Goal: Information Seeking & Learning: Learn about a topic

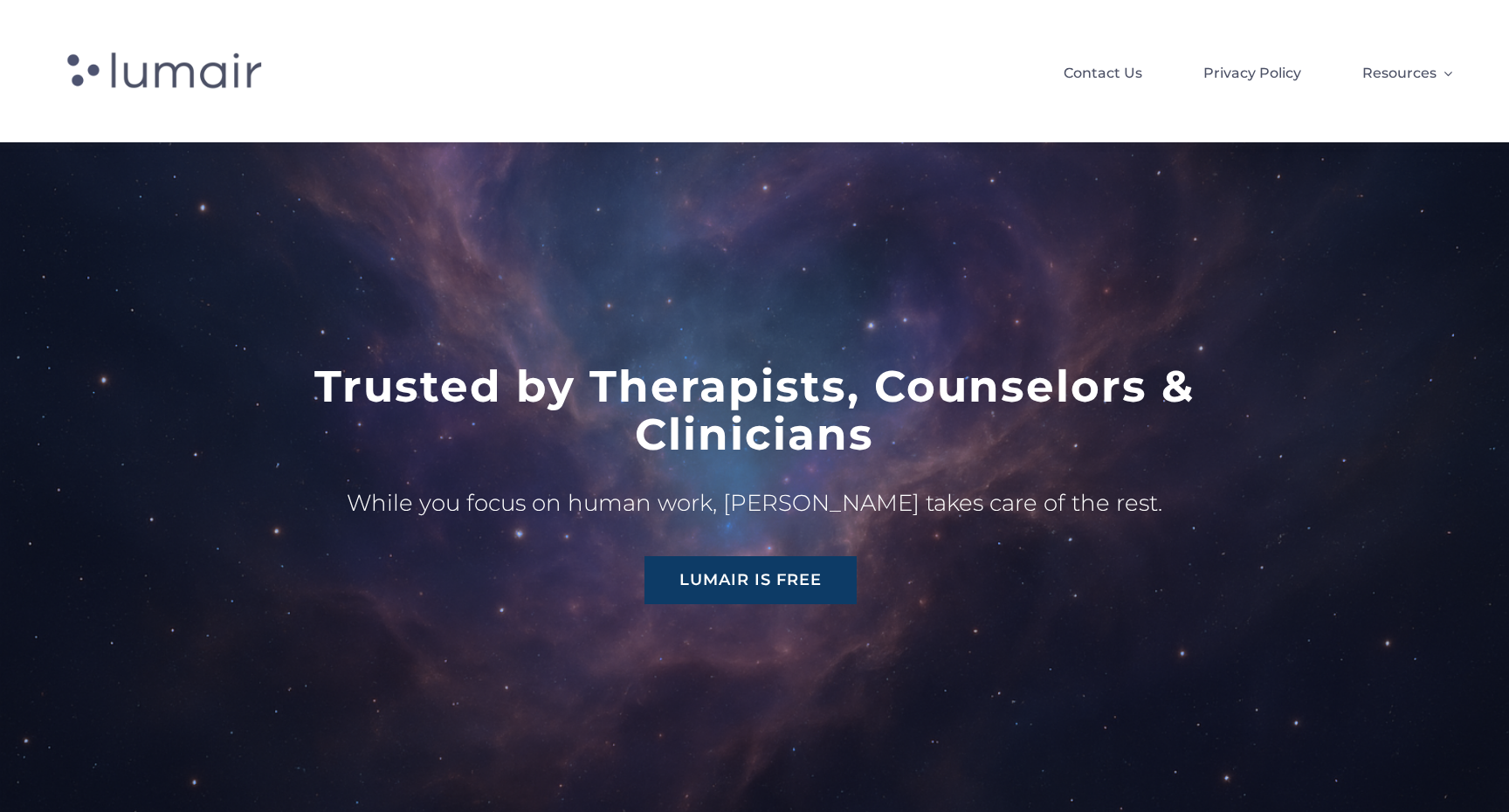
click at [814, 561] on link "Lumair is Free" at bounding box center [751, 580] width 213 height 48
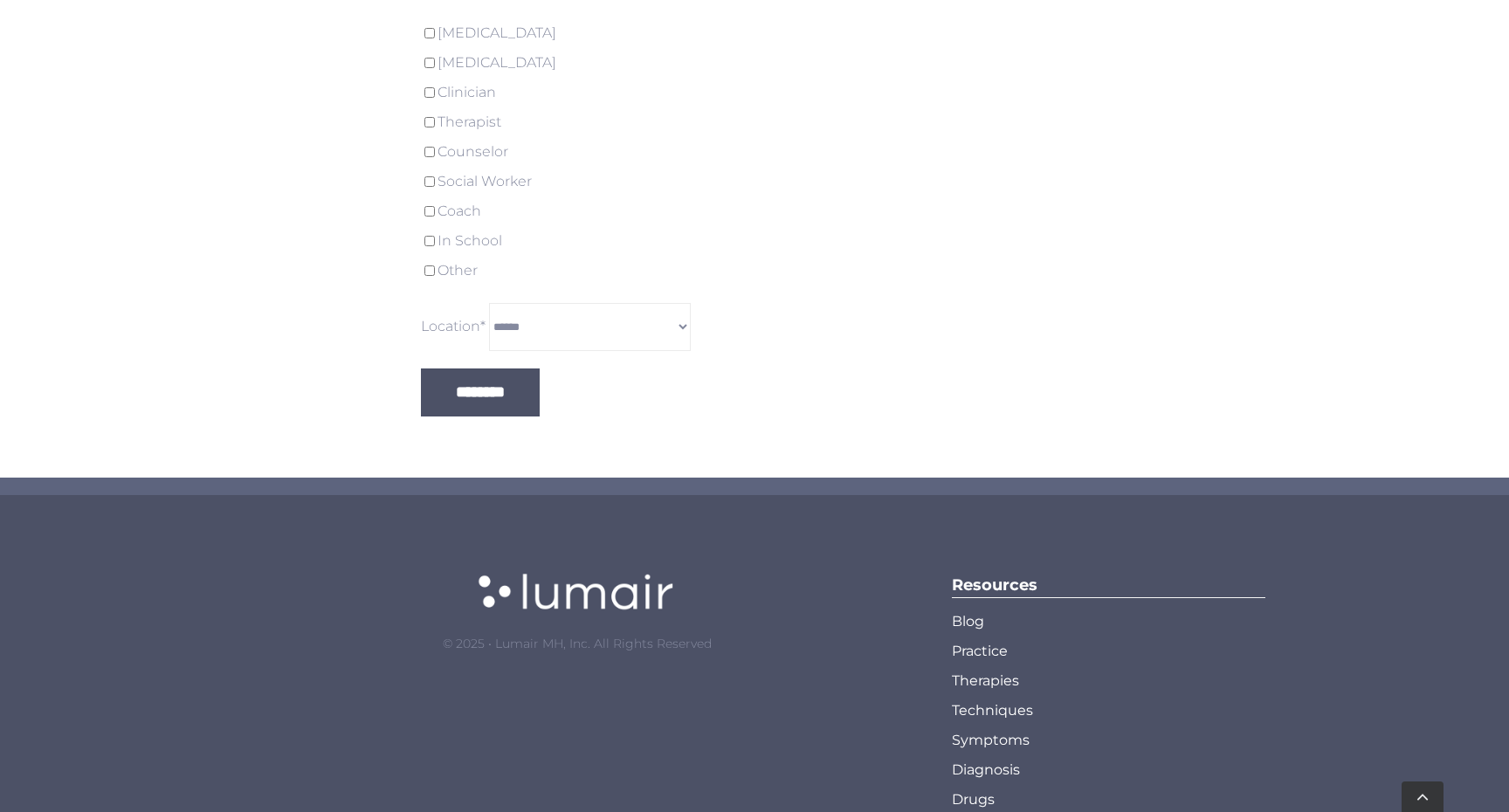
scroll to position [4992, 0]
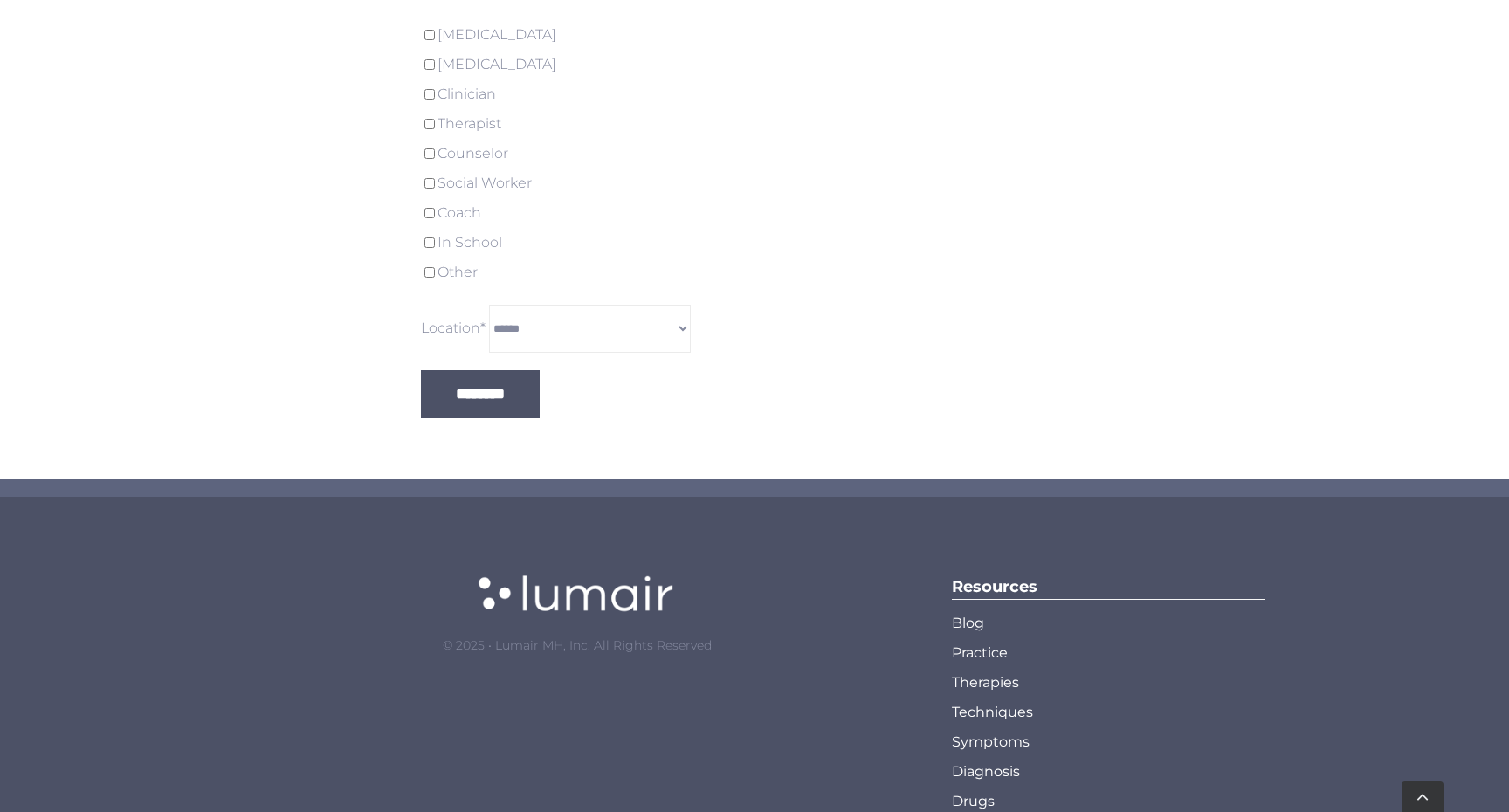
click at [968, 608] on span "Blog" at bounding box center [967, 623] width 33 height 30
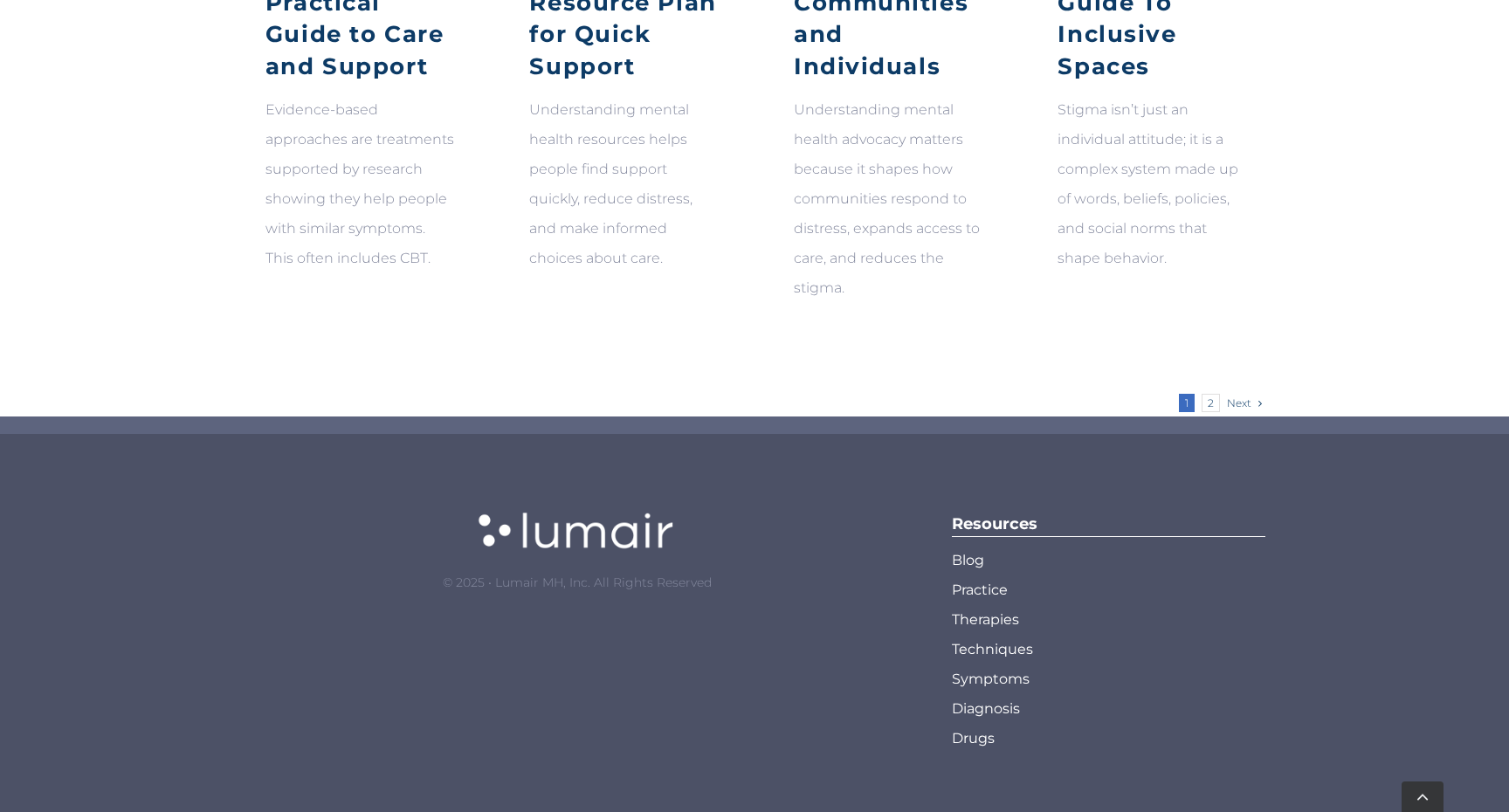
scroll to position [1150, 0]
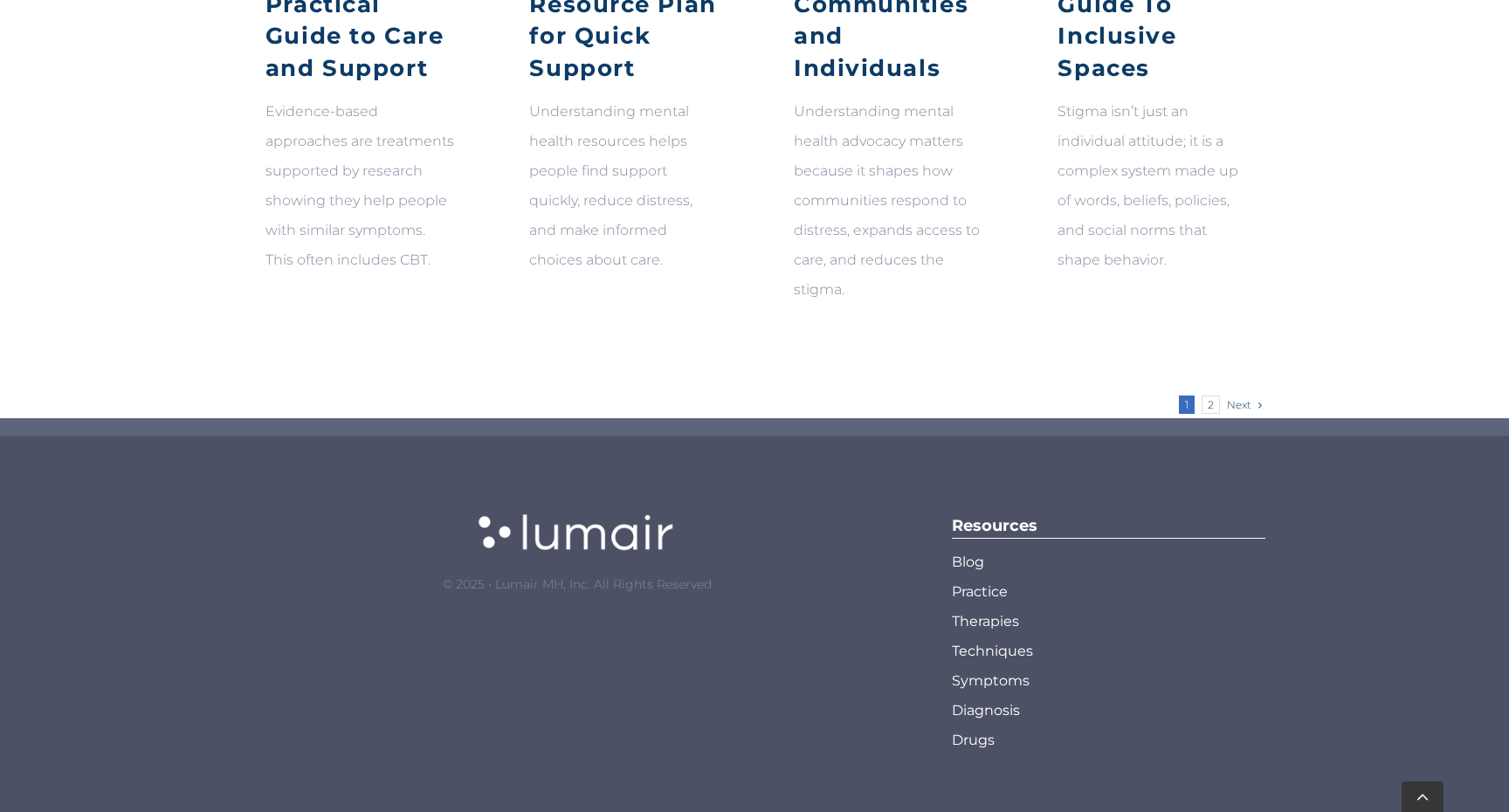
click at [997, 613] on span "Therapies" at bounding box center [985, 622] width 67 height 30
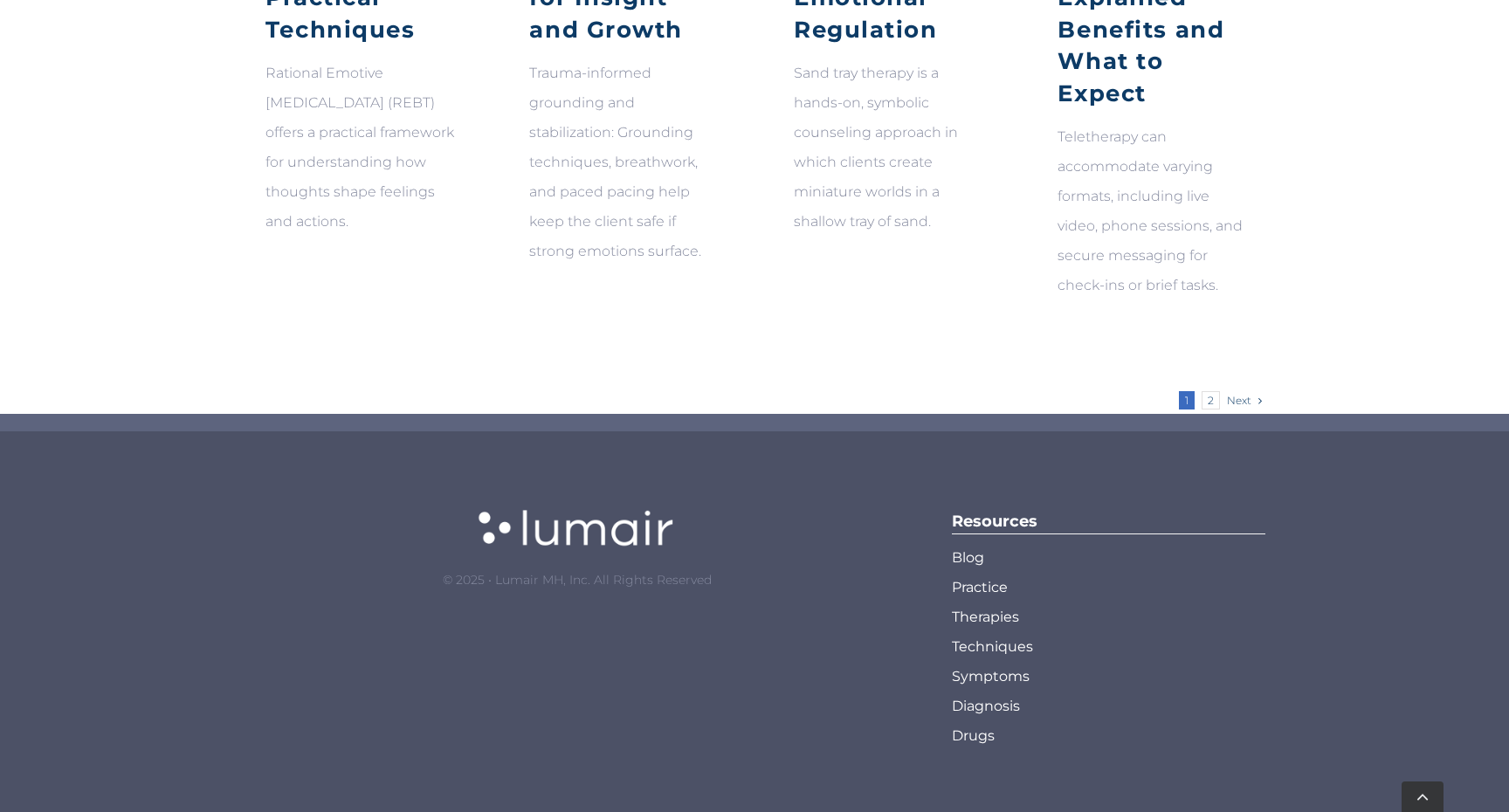
scroll to position [1136, 0]
click at [985, 662] on span "Techniques" at bounding box center [992, 647] width 81 height 30
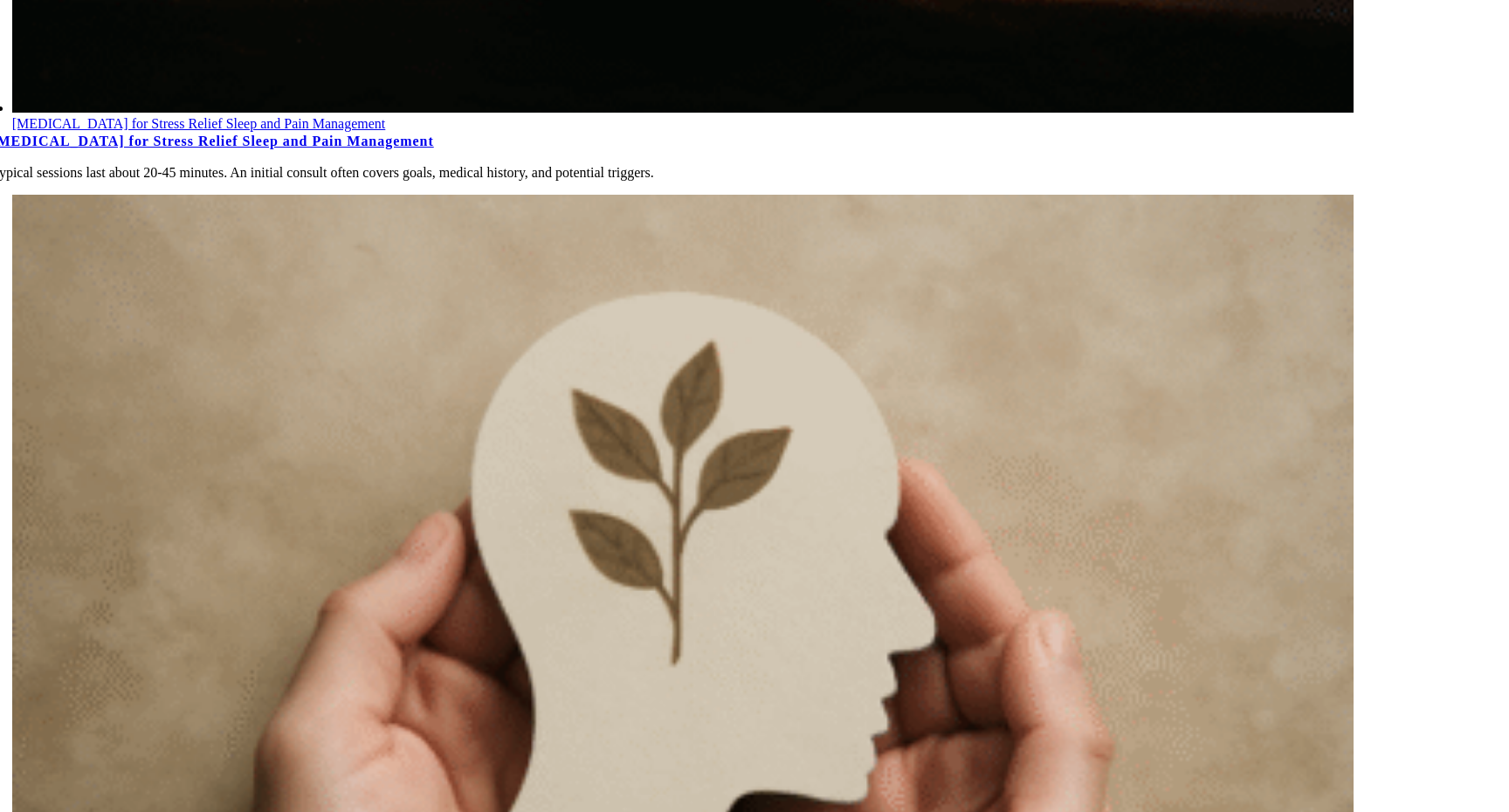
scroll to position [1214, 0]
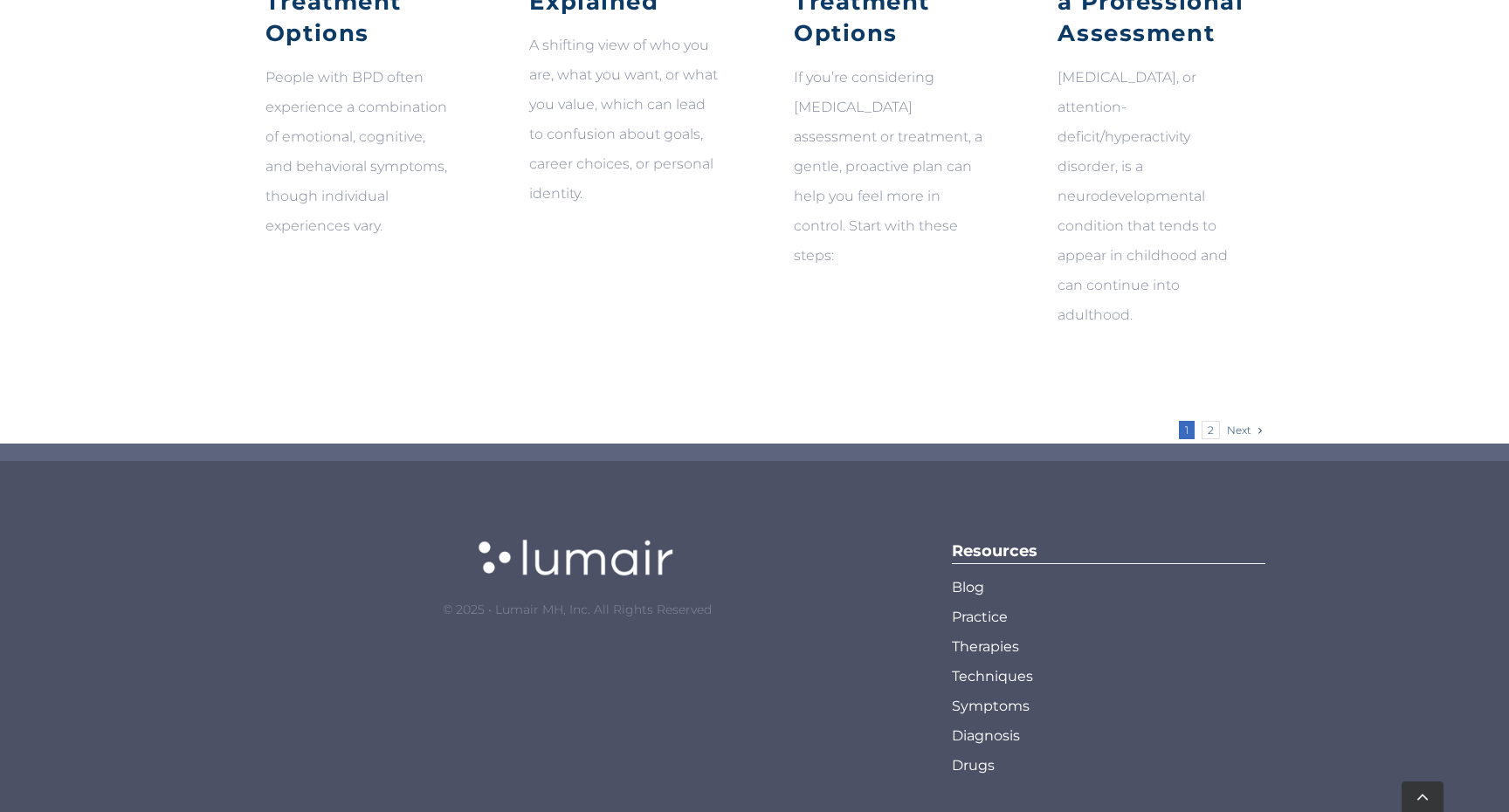
scroll to position [1151, 0]
click at [995, 722] on span "Diagnosis" at bounding box center [985, 737] width 68 height 30
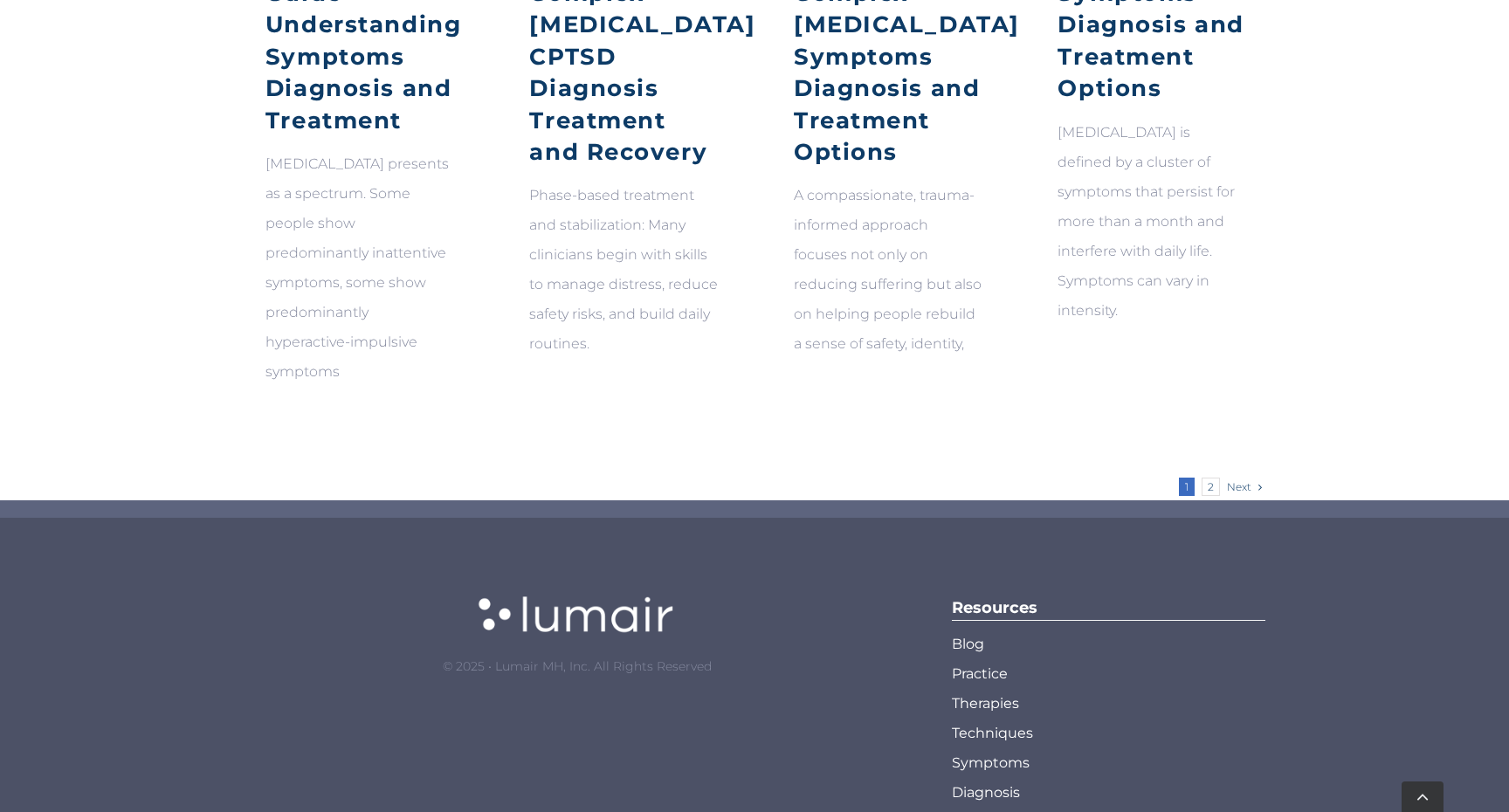
scroll to position [1126, 0]
click at [978, 808] on span "Drugs" at bounding box center [973, 823] width 43 height 30
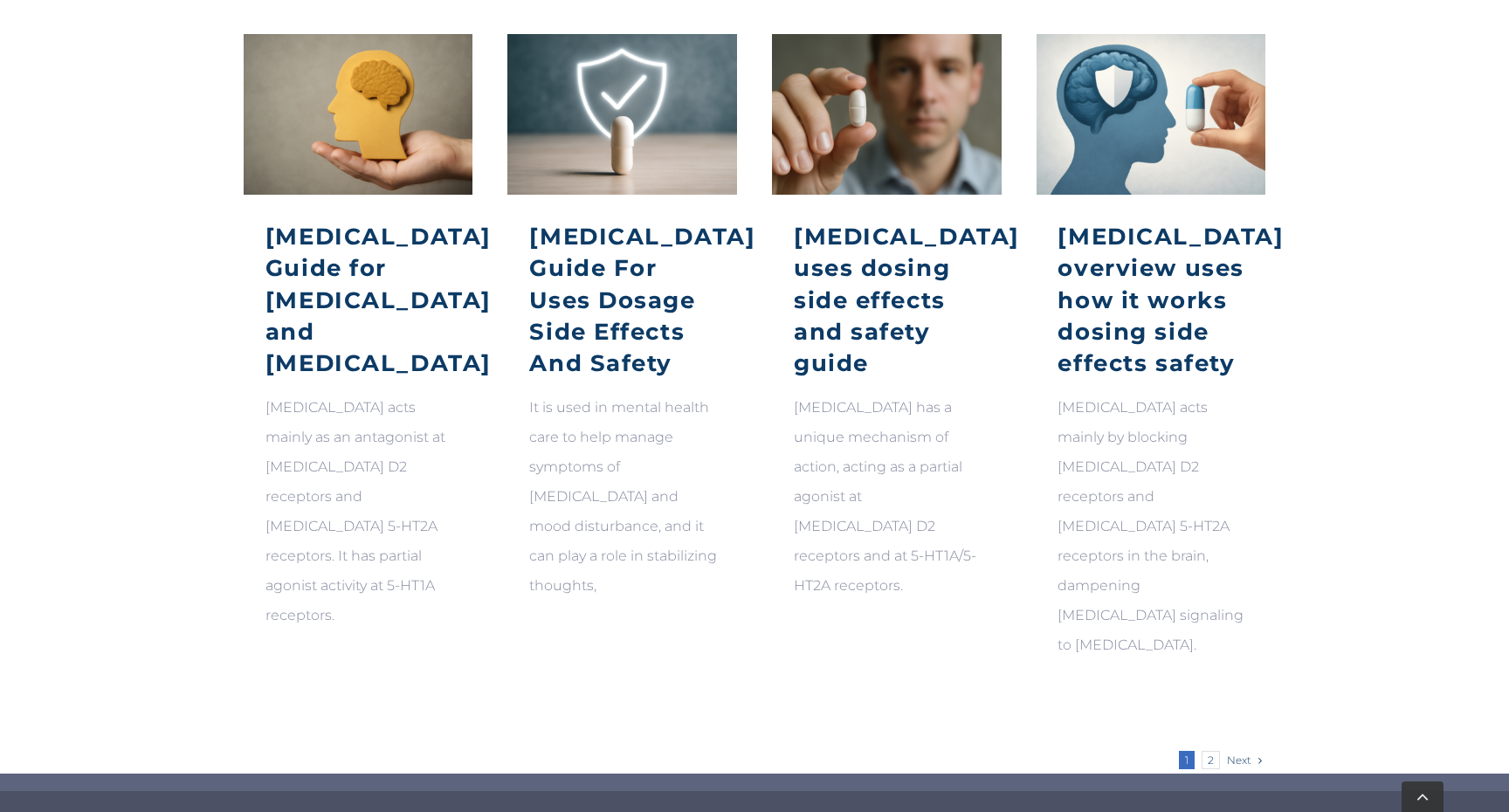
scroll to position [826, 0]
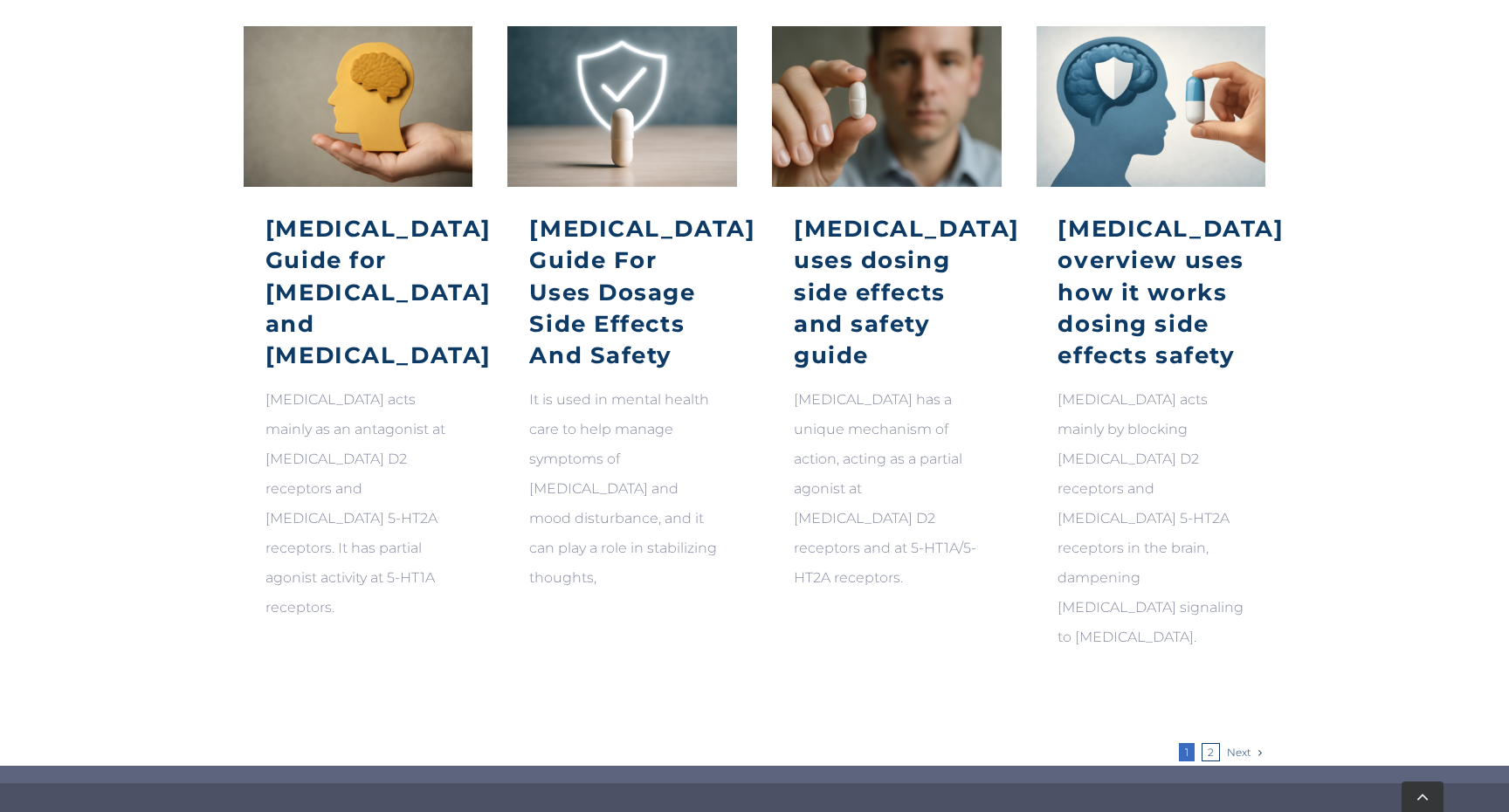
click at [1212, 743] on link "2" at bounding box center [1211, 752] width 19 height 19
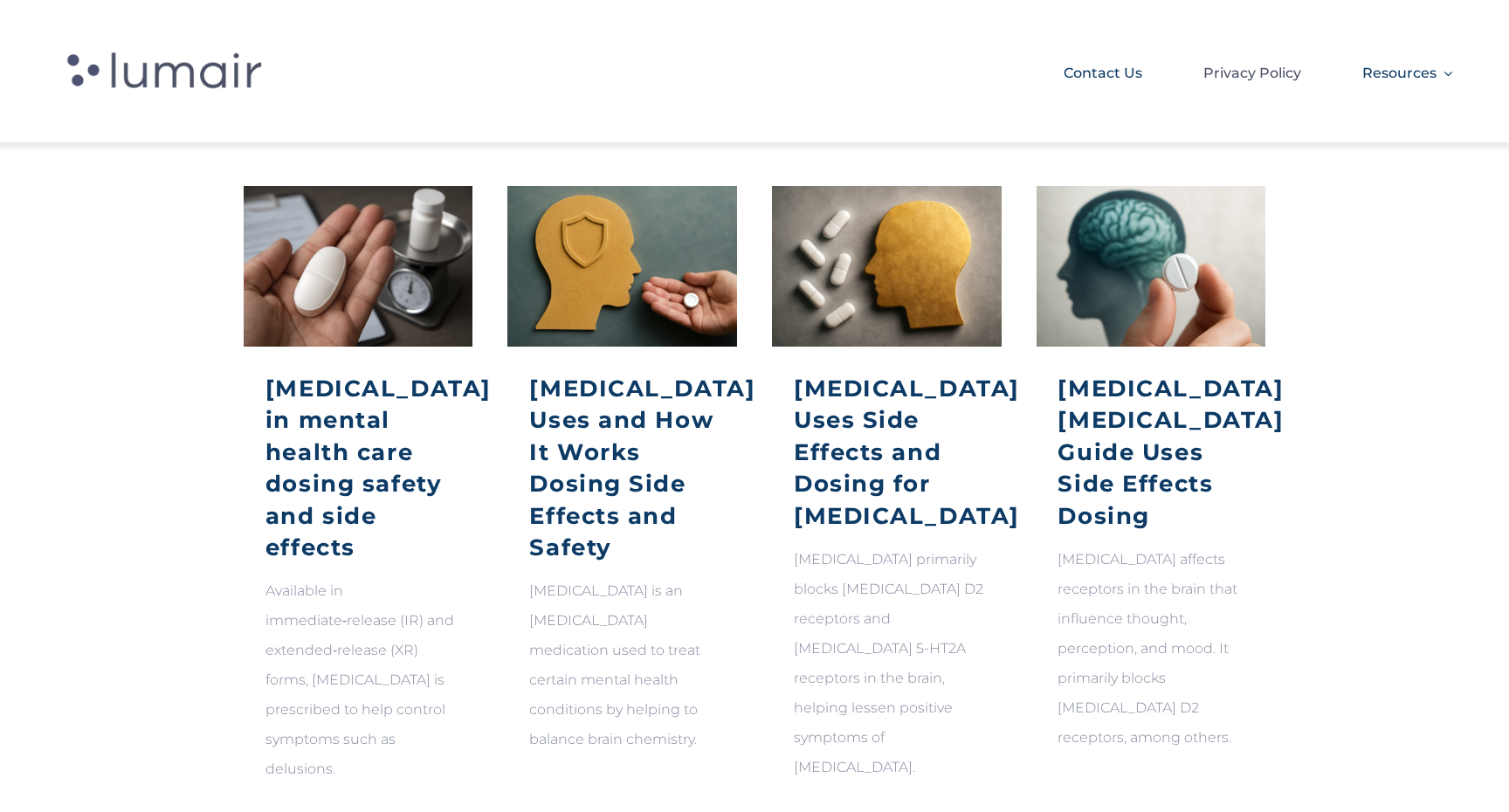
click at [1124, 82] on span "Contact Us" at bounding box center [1102, 73] width 78 height 30
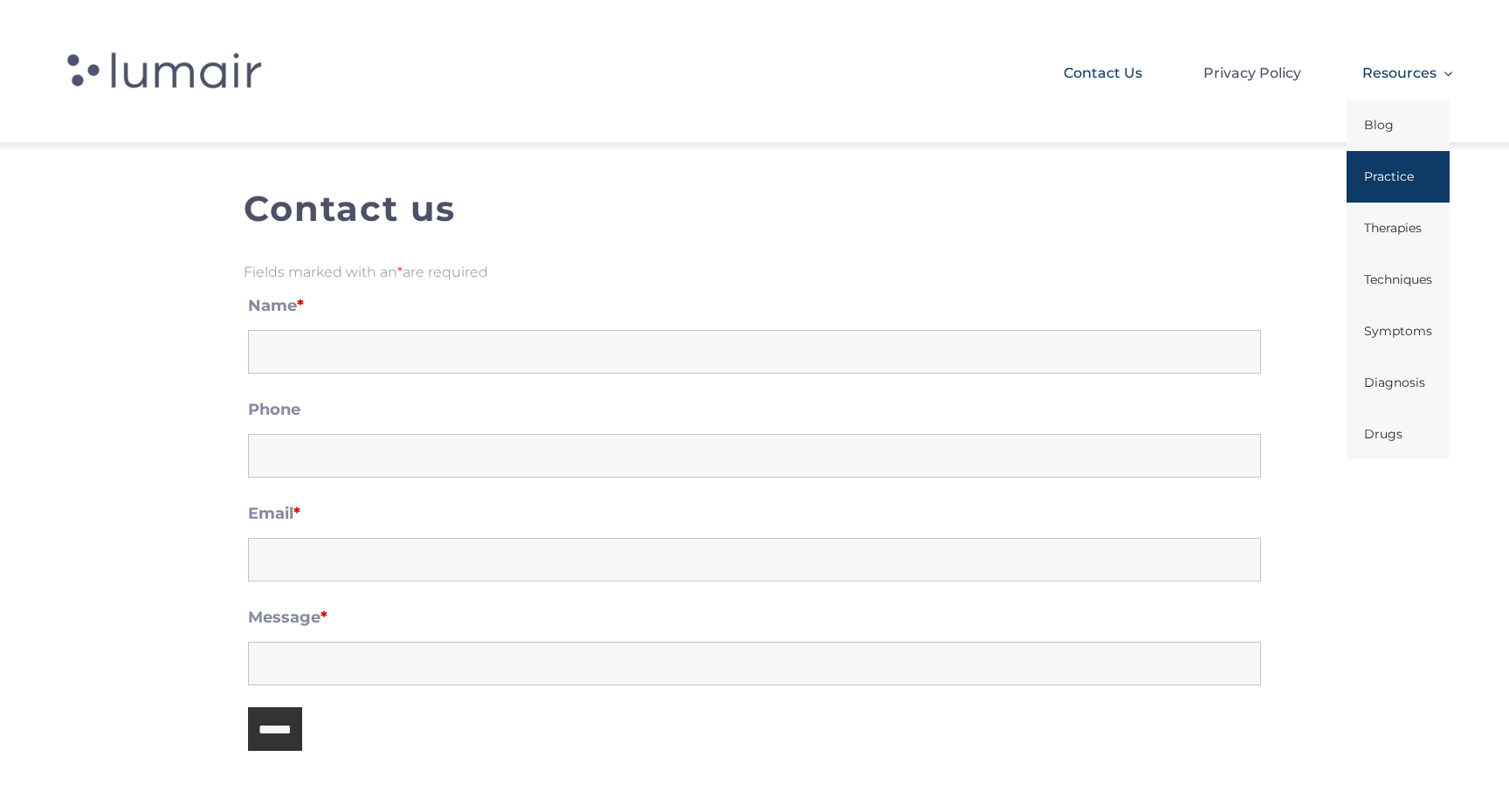
click at [1392, 183] on span "Practice" at bounding box center [1389, 176] width 49 height 30
